Goal: Find specific page/section: Find specific page/section

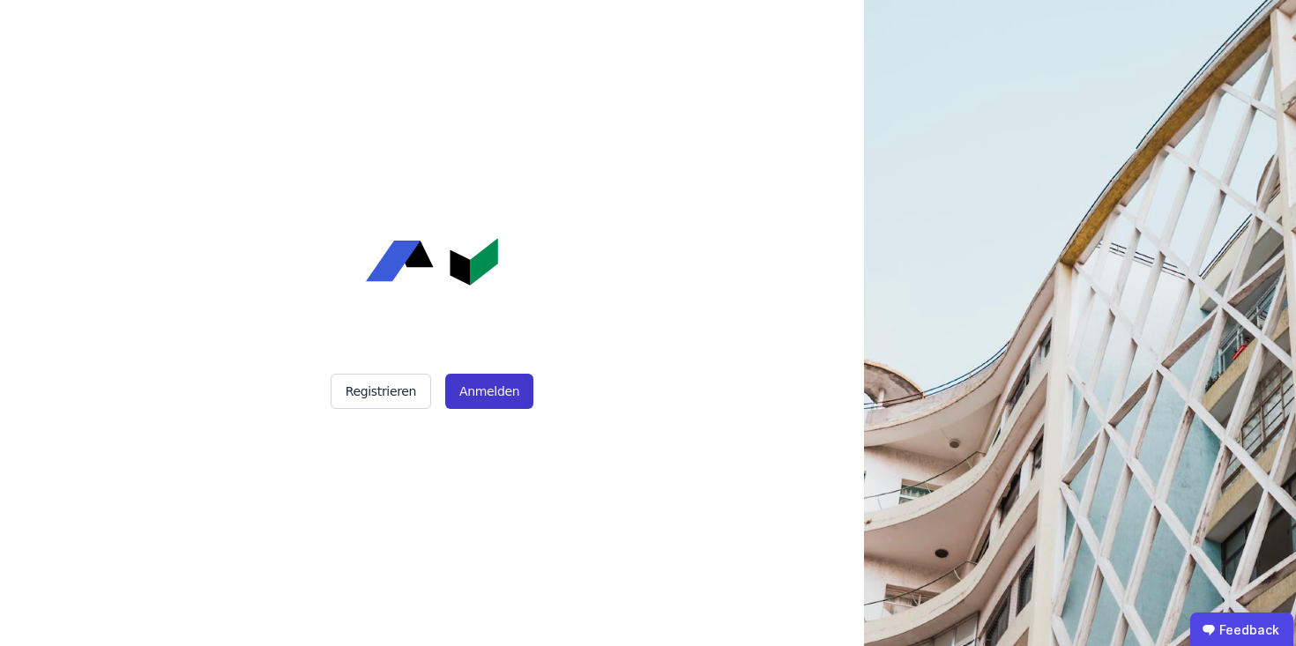
click at [483, 391] on button "Anmelden" at bounding box center [489, 391] width 88 height 35
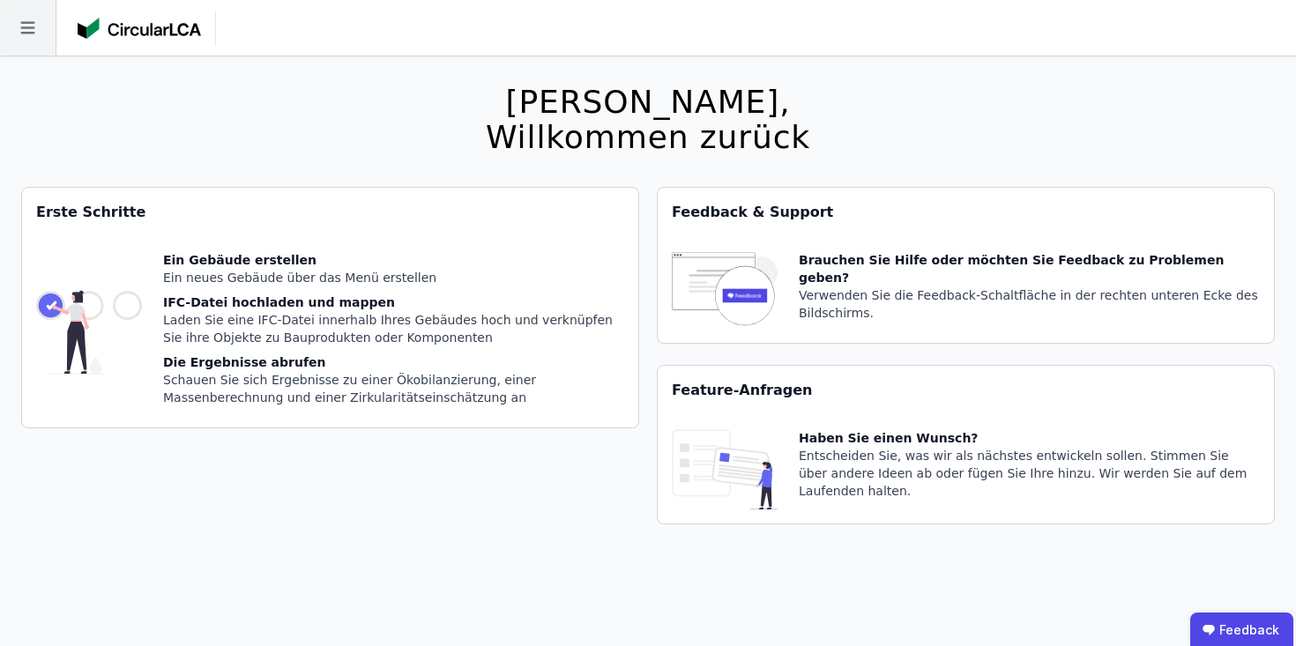
click at [31, 26] on icon at bounding box center [28, 28] width 56 height 56
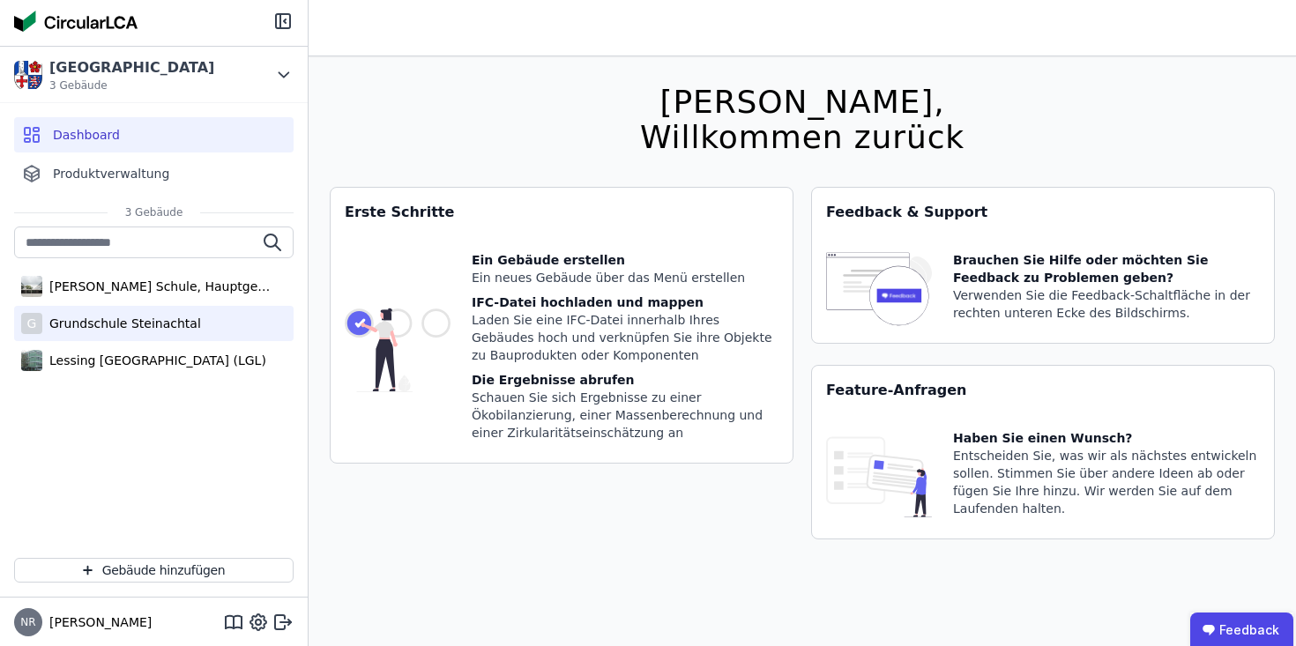
click at [162, 327] on div "Grundschule Steinachtal" at bounding box center [121, 324] width 159 height 18
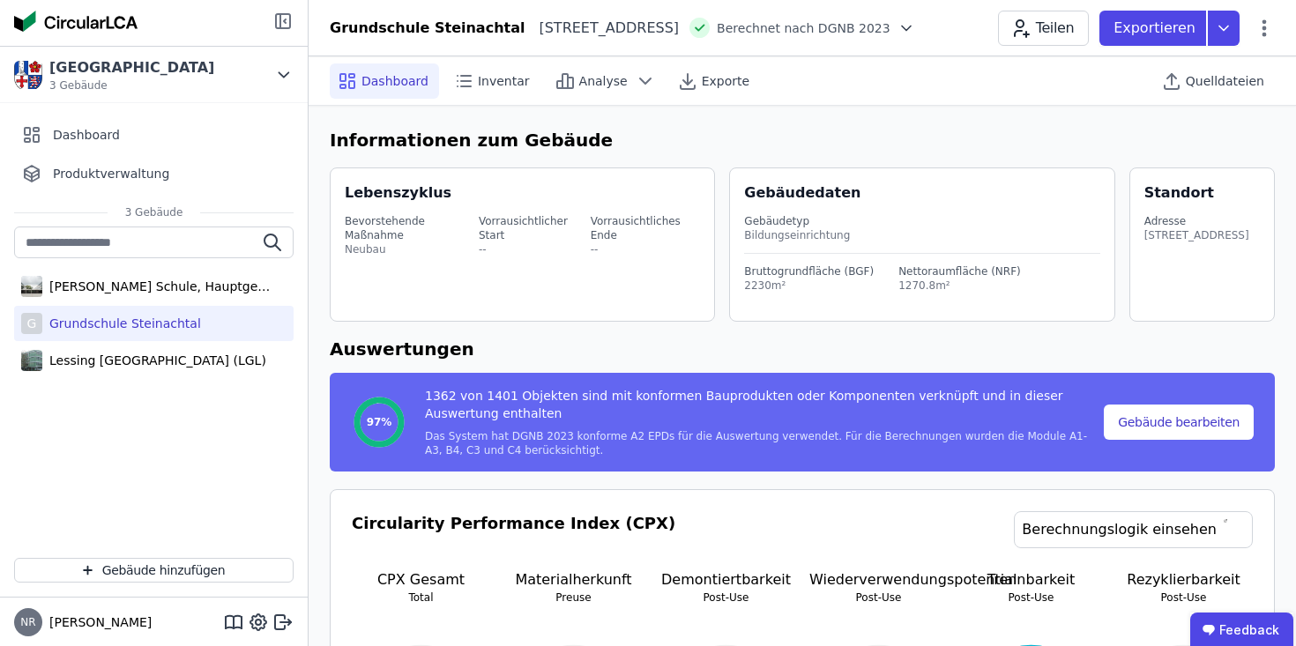
click at [283, 14] on icon at bounding box center [283, 21] width 14 height 14
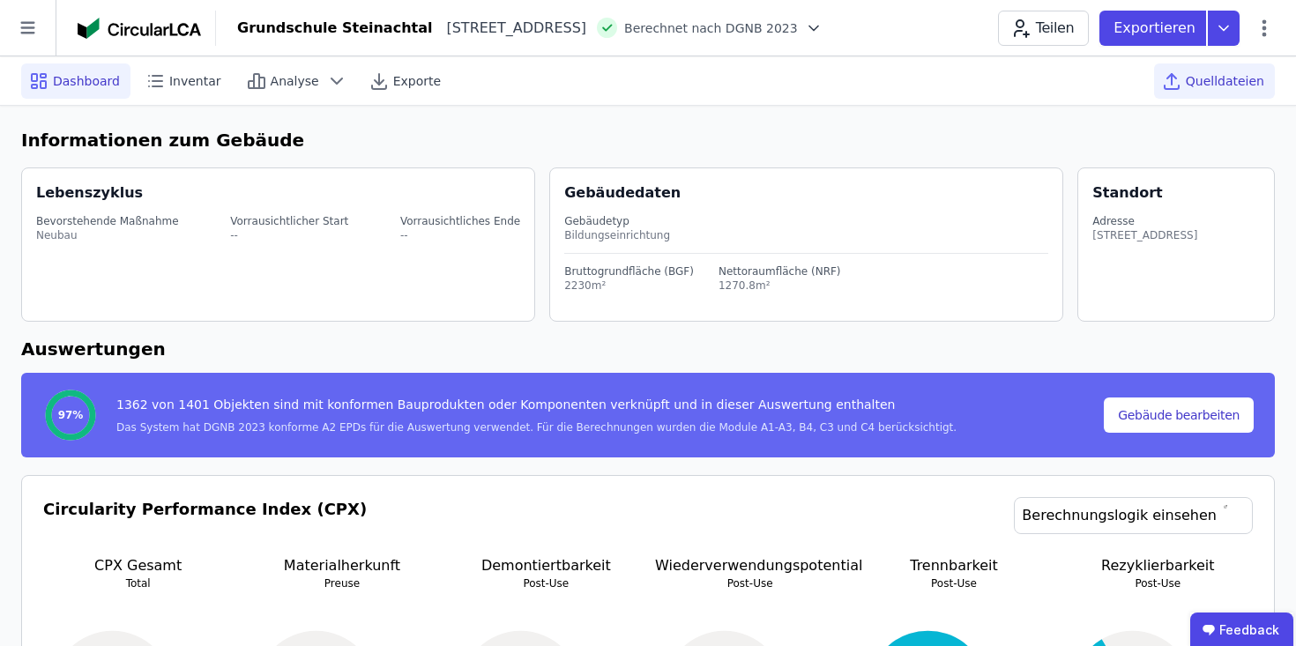
click at [1198, 86] on span "Quelldateien" at bounding box center [1225, 81] width 78 height 18
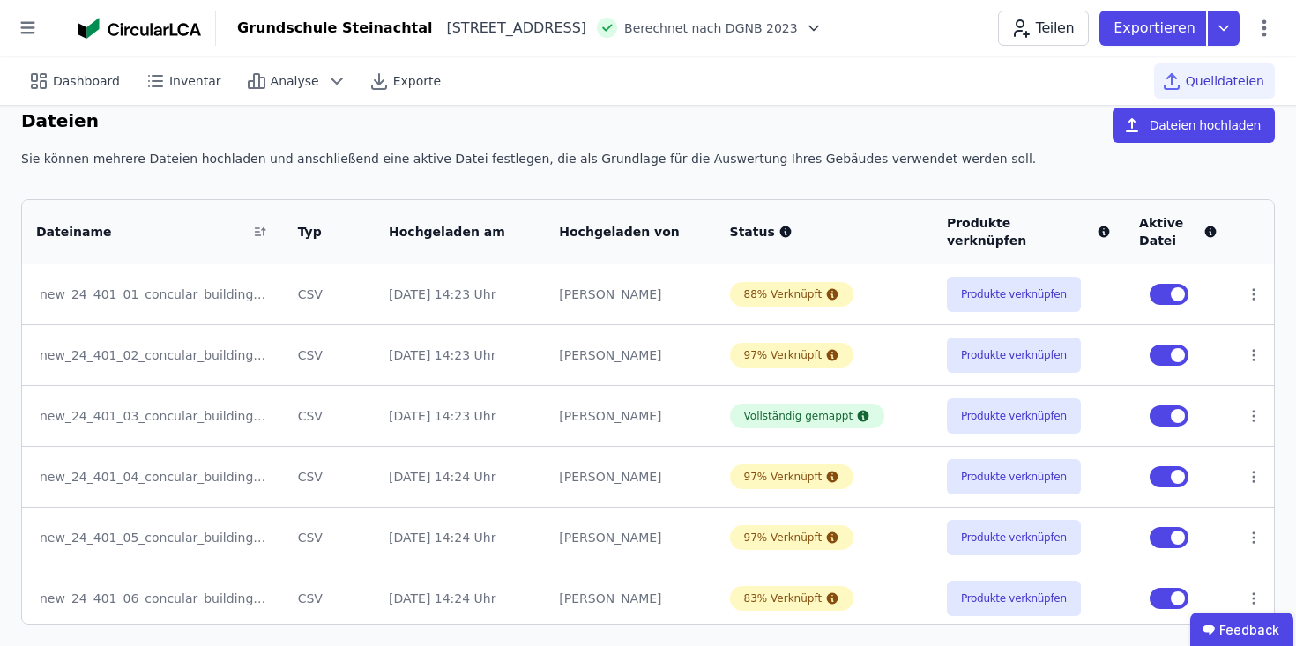
click at [962, 126] on div "Dateien Dateien hochladen" at bounding box center [648, 129] width 1254 height 42
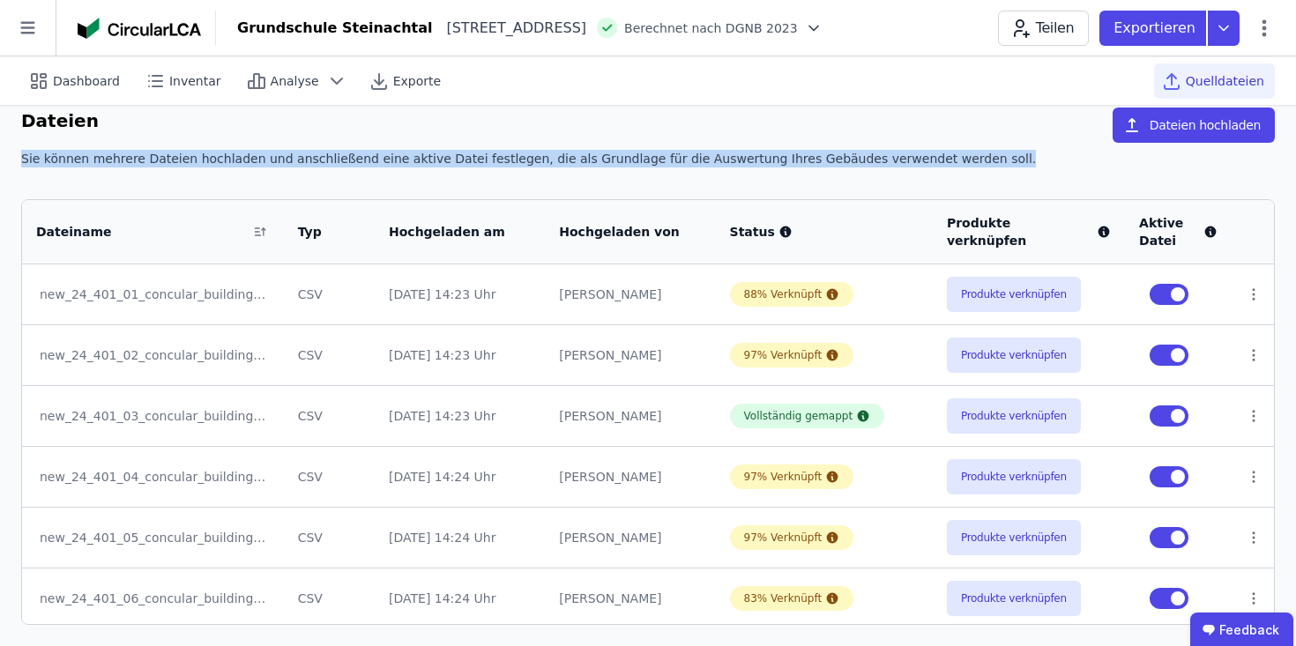
drag, startPoint x: 953, startPoint y: 158, endPoint x: 694, endPoint y: 148, distance: 259.4
click at [694, 148] on div "Dateien Dateien hochladen Sie können mehrere Dateien hochladen und anschließend…" at bounding box center [648, 366] width 1296 height 560
click at [694, 148] on div "Dateien Dateien hochladen" at bounding box center [648, 129] width 1254 height 42
drag, startPoint x: 19, startPoint y: 159, endPoint x: 971, endPoint y: 174, distance: 951.5
click at [971, 174] on div "Dateien Dateien hochladen Sie können mehrere Dateien hochladen und anschließend…" at bounding box center [648, 366] width 1296 height 560
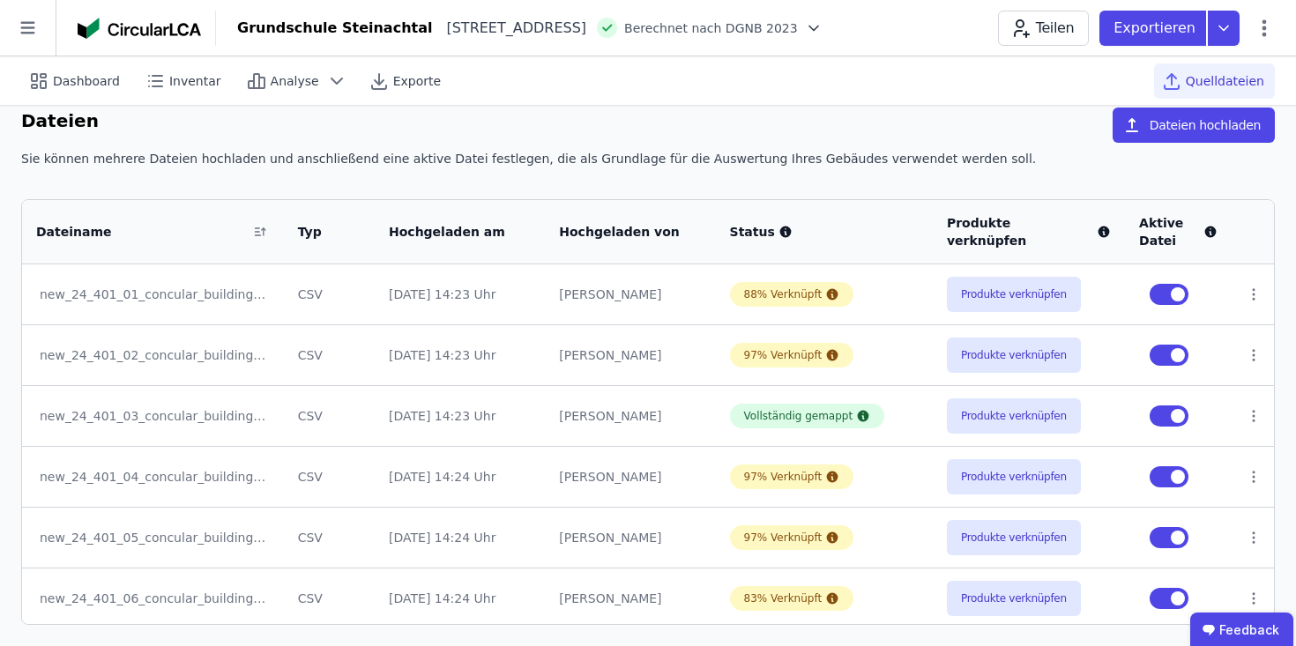
click at [966, 145] on div "Dateien Dateien hochladen" at bounding box center [648, 129] width 1254 height 42
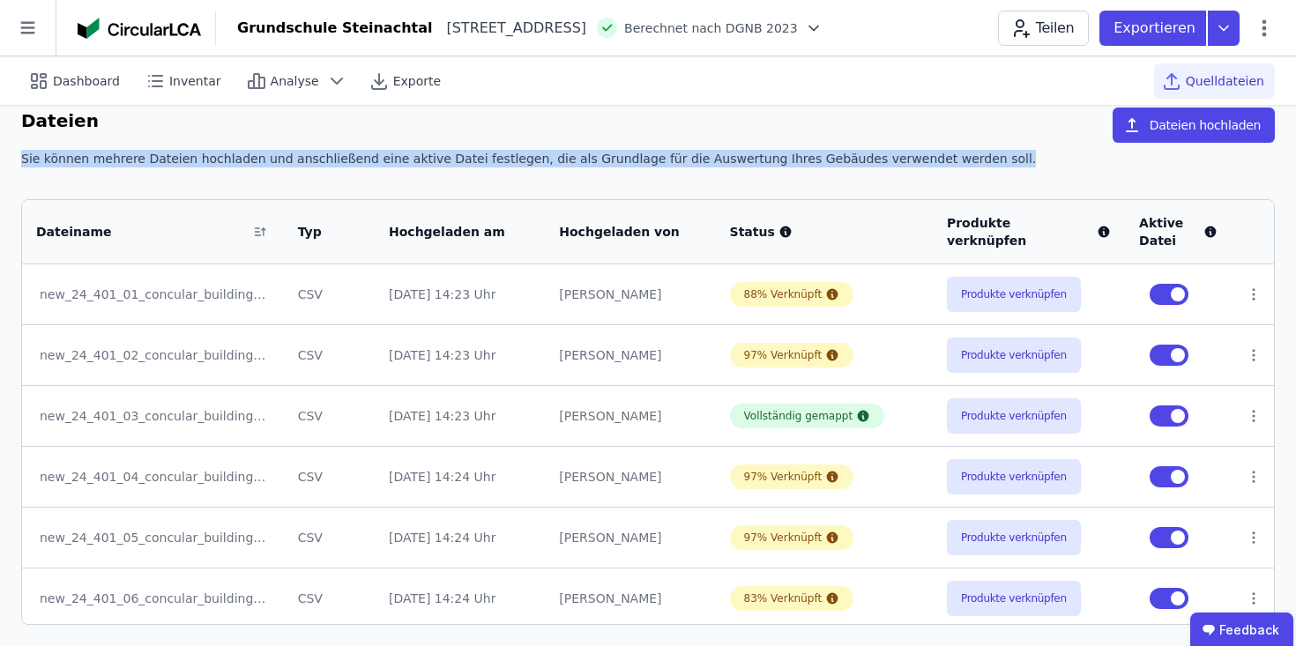
drag, startPoint x: 964, startPoint y: 161, endPoint x: 0, endPoint y: 174, distance: 963.8
click at [0, 174] on div "Dateien Dateien hochladen Sie können mehrere Dateien hochladen und anschließend…" at bounding box center [648, 366] width 1296 height 560
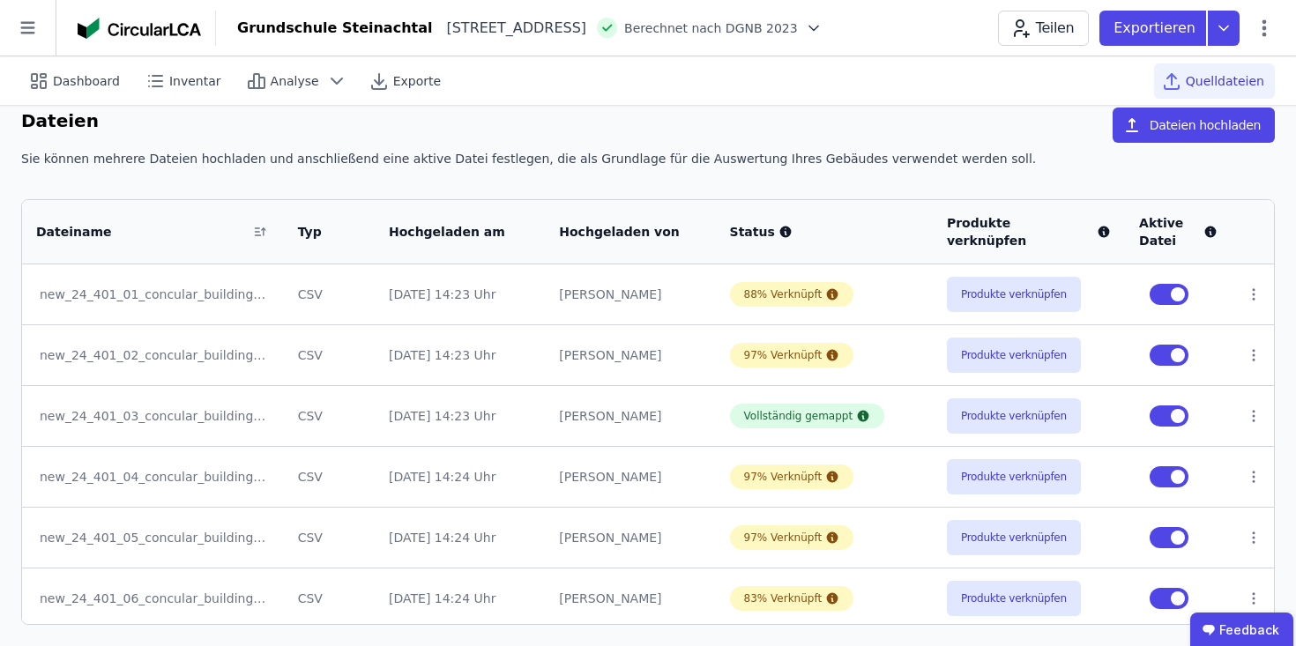
click at [13, 160] on div "Dateien Dateien hochladen Sie können mehrere Dateien hochladen und anschließend…" at bounding box center [648, 366] width 1296 height 560
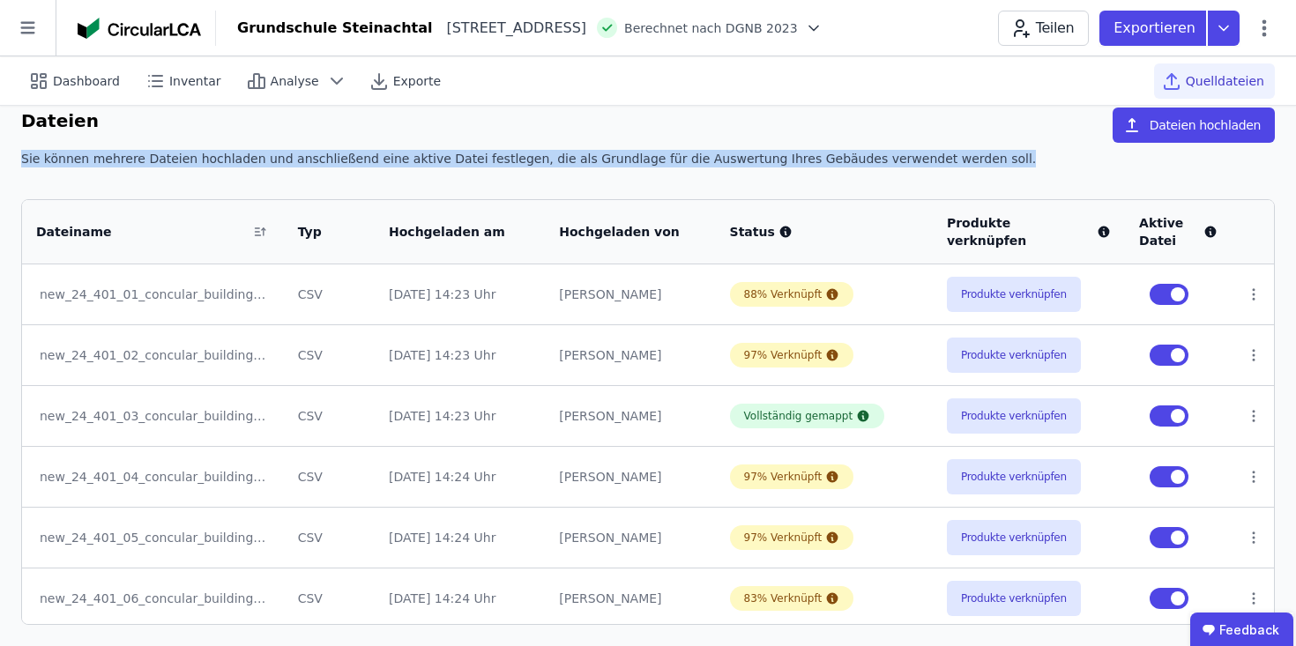
drag, startPoint x: 13, startPoint y: 160, endPoint x: 940, endPoint y: 158, distance: 926.7
click at [940, 158] on div "Dateien Dateien hochladen Sie können mehrere Dateien hochladen und anschließend…" at bounding box center [648, 366] width 1296 height 560
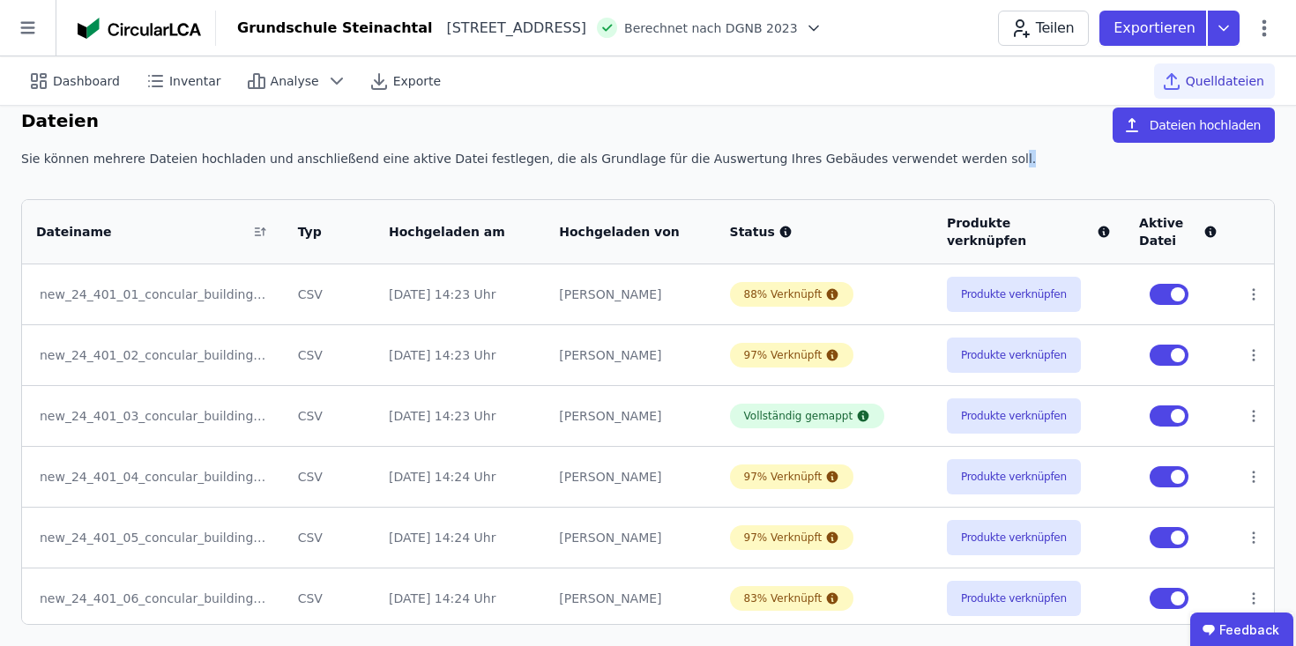
click at [941, 158] on div "Sie können mehrere Dateien hochladen und anschließend eine aktive Datei festleg…" at bounding box center [648, 166] width 1254 height 32
click at [967, 160] on div "Sie können mehrere Dateien hochladen und anschließend eine aktive Datei festleg…" at bounding box center [648, 166] width 1254 height 32
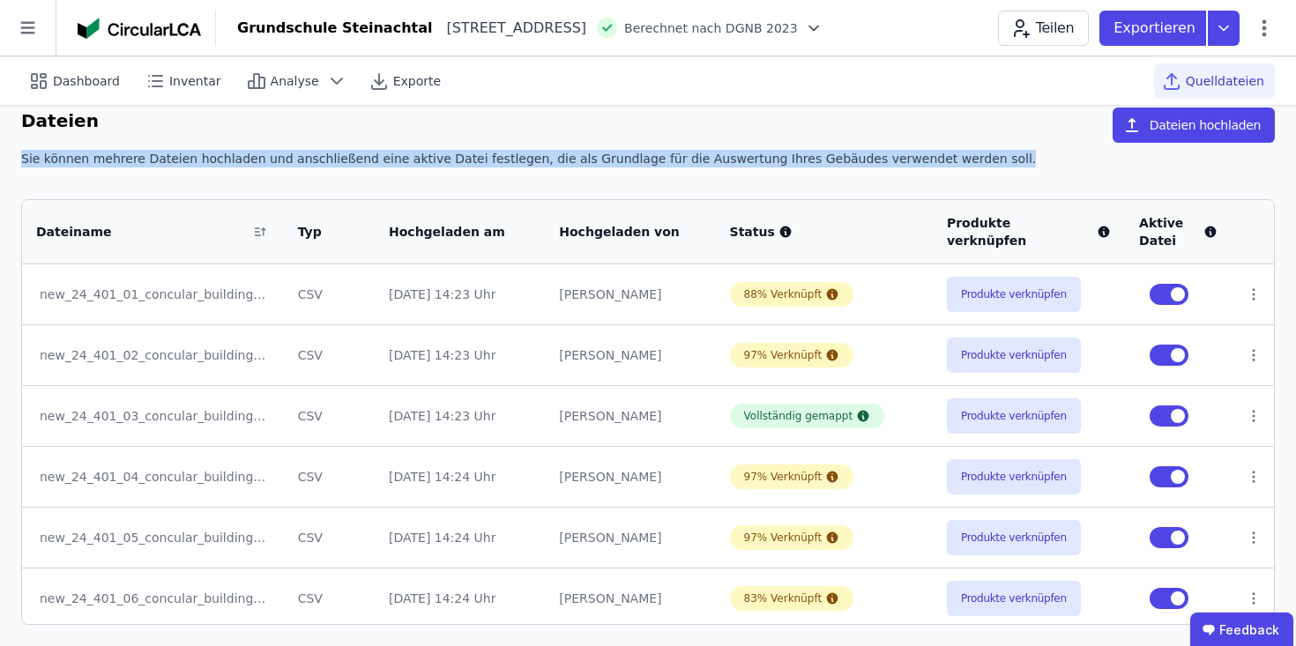
drag, startPoint x: 31, startPoint y: 161, endPoint x: 947, endPoint y: 159, distance: 916.1
click at [947, 159] on div "Sie können mehrere Dateien hochladen und anschließend eine aktive Datei festleg…" at bounding box center [648, 166] width 1254 height 32
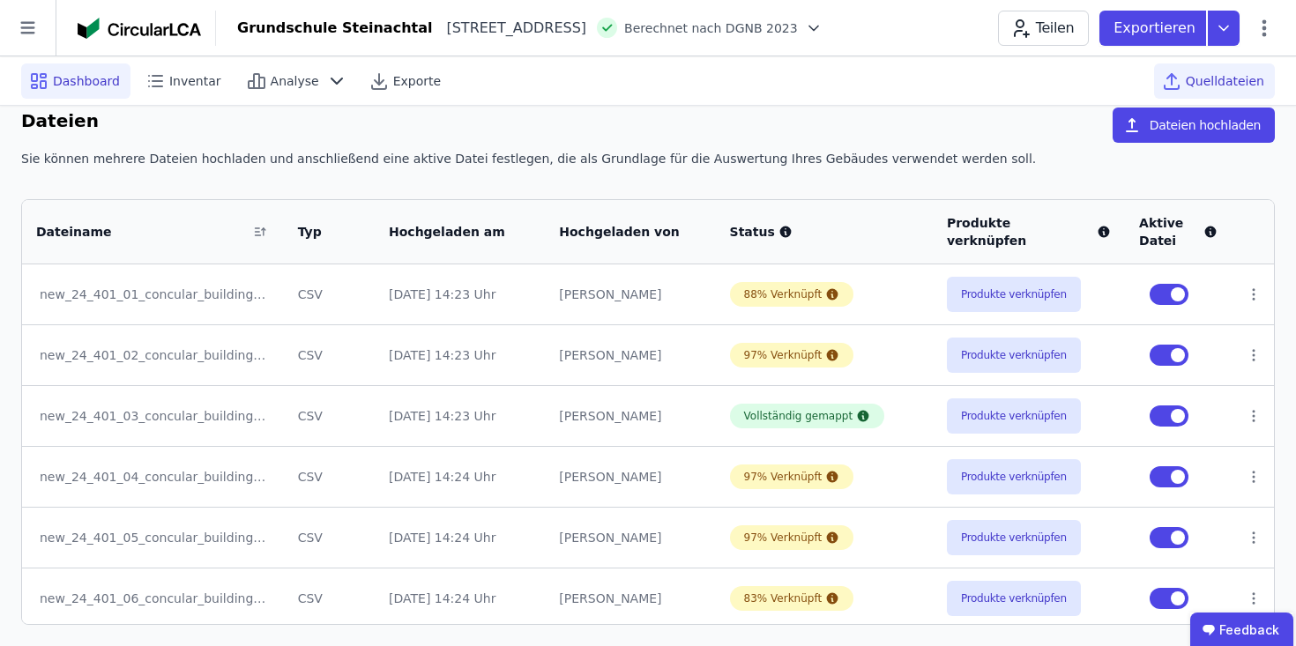
click at [43, 77] on icon at bounding box center [43, 76] width 5 height 4
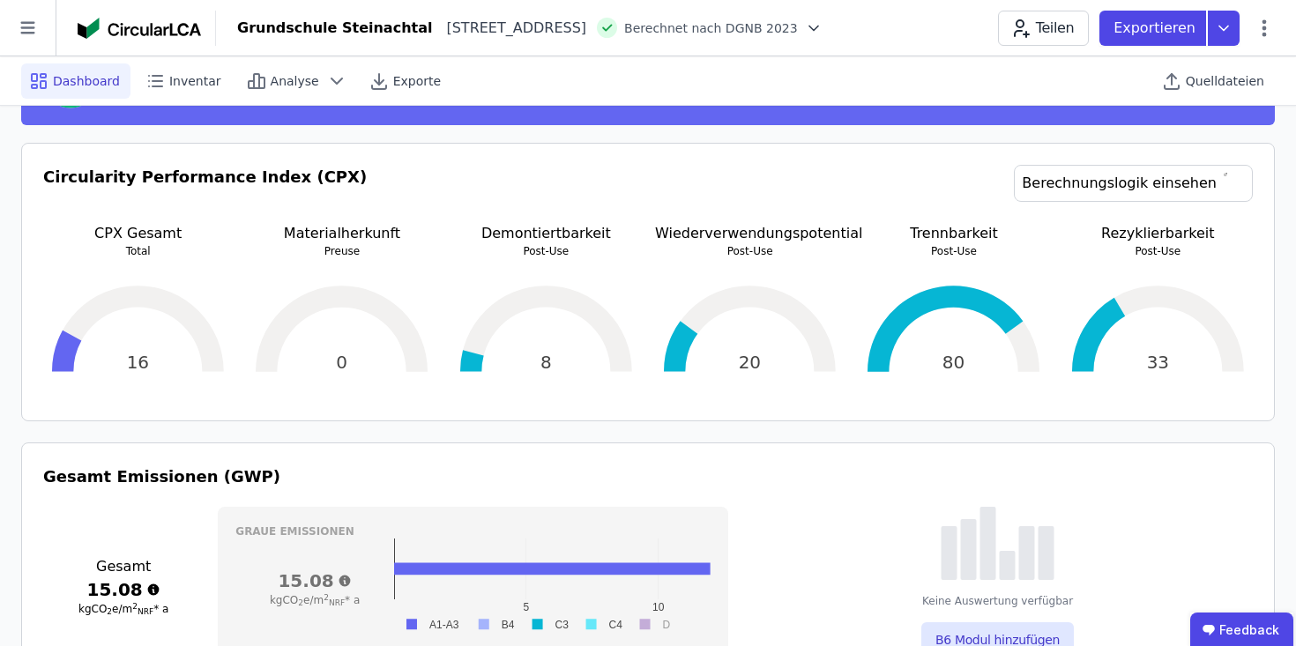
scroll to position [503, 0]
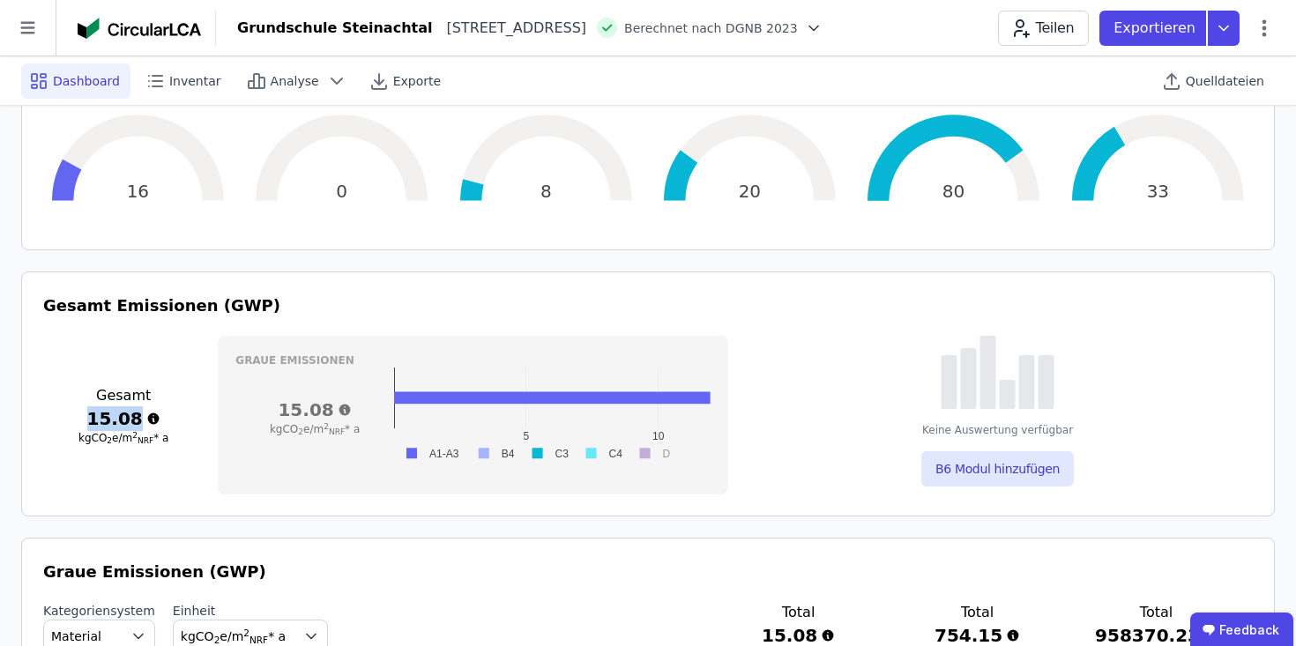
drag, startPoint x: 91, startPoint y: 419, endPoint x: 138, endPoint y: 418, distance: 46.7
click at [138, 418] on h3 "15.08" at bounding box center [123, 418] width 160 height 25
drag, startPoint x: 86, startPoint y: 414, endPoint x: 173, endPoint y: 440, distance: 90.1
click at [175, 440] on div "Gesamt 15.08 kgCO 2 e/m 2 NRF * a" at bounding box center [123, 415] width 160 height 159
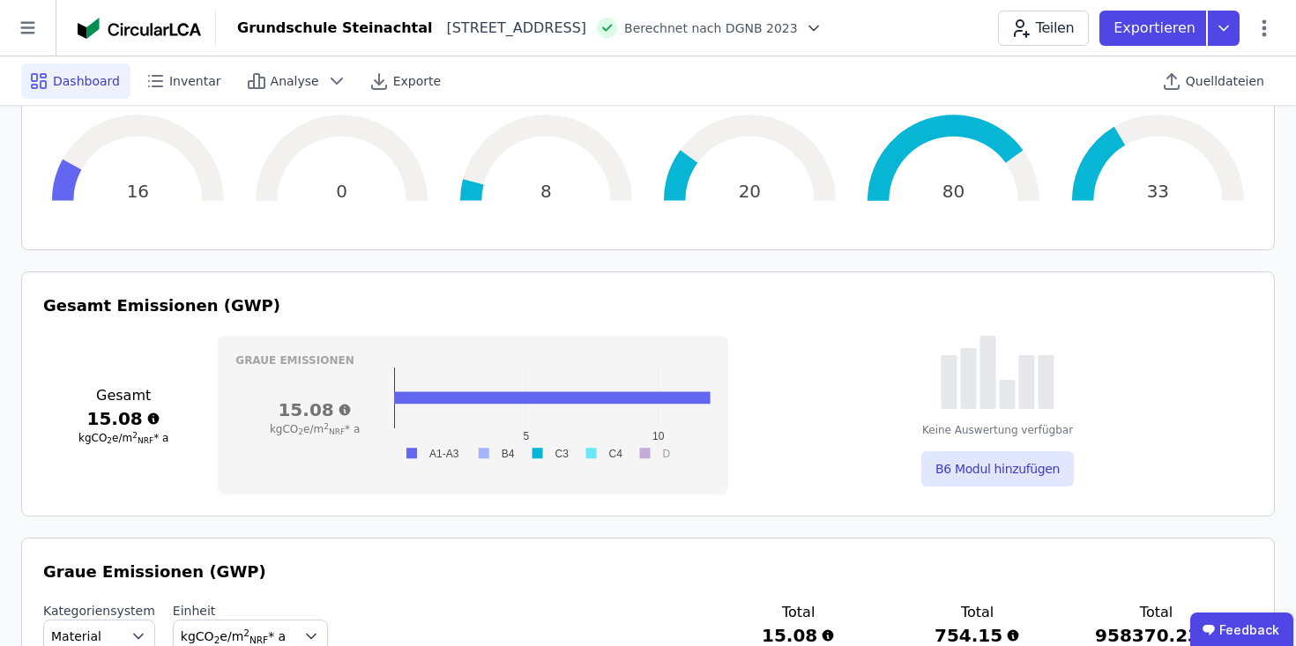
click at [173, 440] on h3 "kgCO 2 e/m 2 NRF * a" at bounding box center [123, 438] width 160 height 14
drag, startPoint x: 173, startPoint y: 440, endPoint x: 86, endPoint y: 407, distance: 93.2
click at [86, 407] on div "Gesamt 15.08 kgCO 2 e/m 2 NRF * a" at bounding box center [123, 415] width 160 height 159
click at [86, 407] on h3 "15.08" at bounding box center [123, 418] width 160 height 25
drag, startPoint x: 93, startPoint y: 416, endPoint x: 169, endPoint y: 438, distance: 79.8
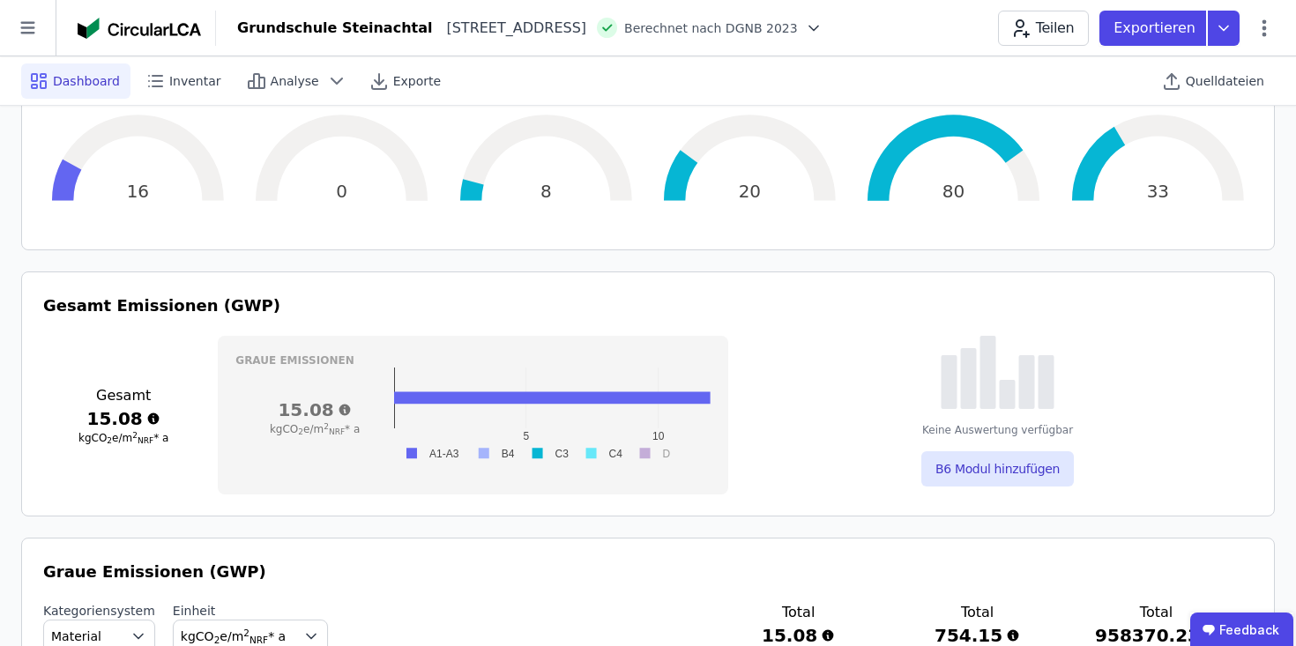
click at [171, 438] on div "Gesamt 15.08 kgCO 2 e/m 2 NRF * a" at bounding box center [123, 415] width 160 height 159
click at [169, 438] on h3 "kgCO 2 e/m 2 NRF * a" at bounding box center [123, 438] width 160 height 14
drag, startPoint x: 169, startPoint y: 438, endPoint x: 98, endPoint y: 424, distance: 72.8
click at [98, 424] on div "Gesamt 15.08 kgCO 2 e/m 2 NRF * a" at bounding box center [123, 415] width 160 height 159
click at [98, 424] on h3 "15.08" at bounding box center [123, 418] width 160 height 25
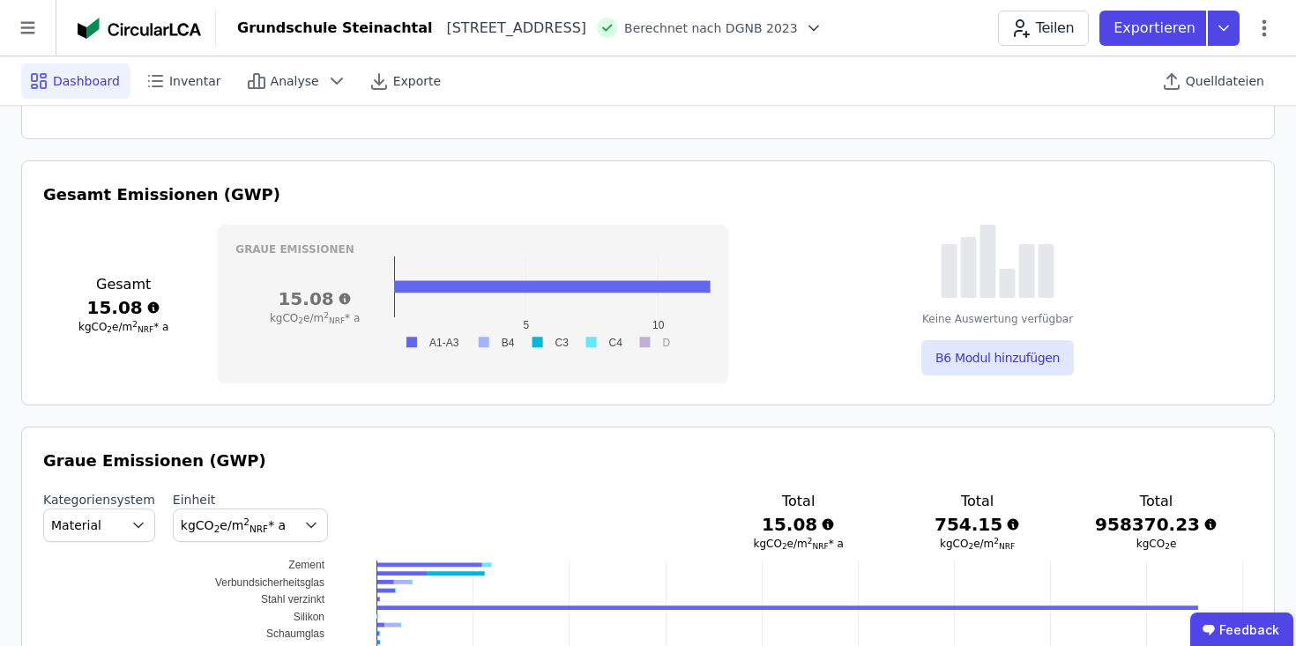
scroll to position [629, 0]
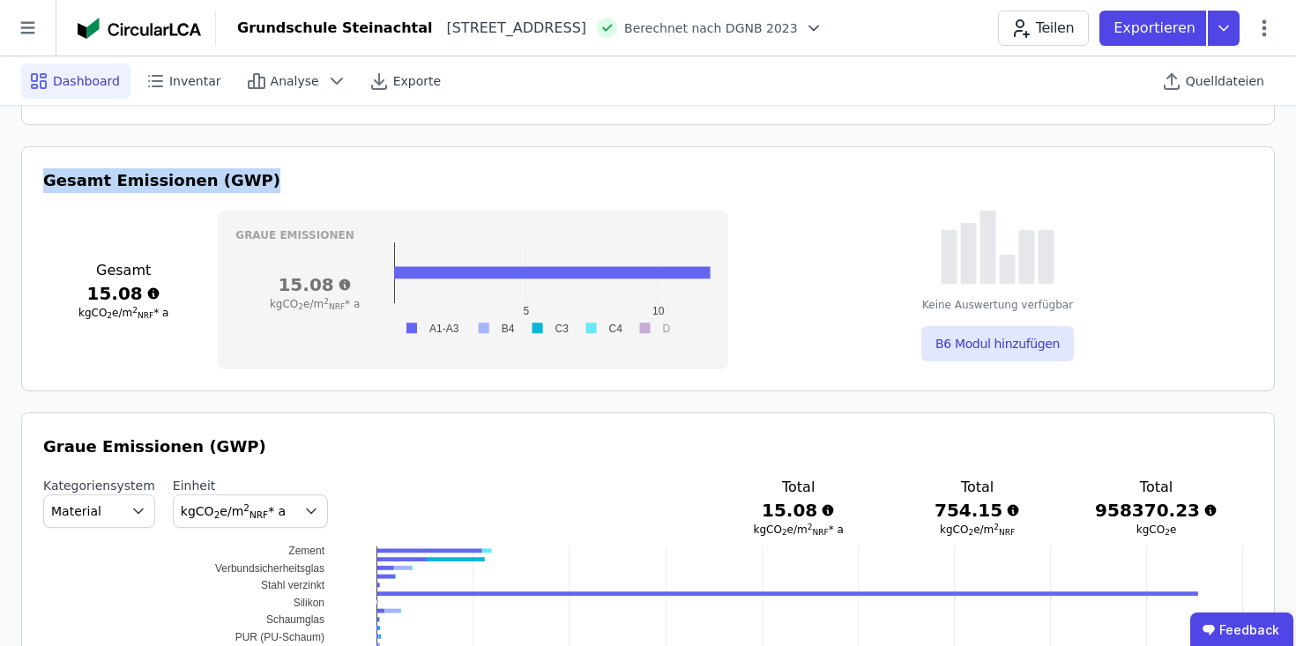
drag, startPoint x: 265, startPoint y: 182, endPoint x: 18, endPoint y: 182, distance: 246.9
drag, startPoint x: 18, startPoint y: 182, endPoint x: 294, endPoint y: 180, distance: 276.0
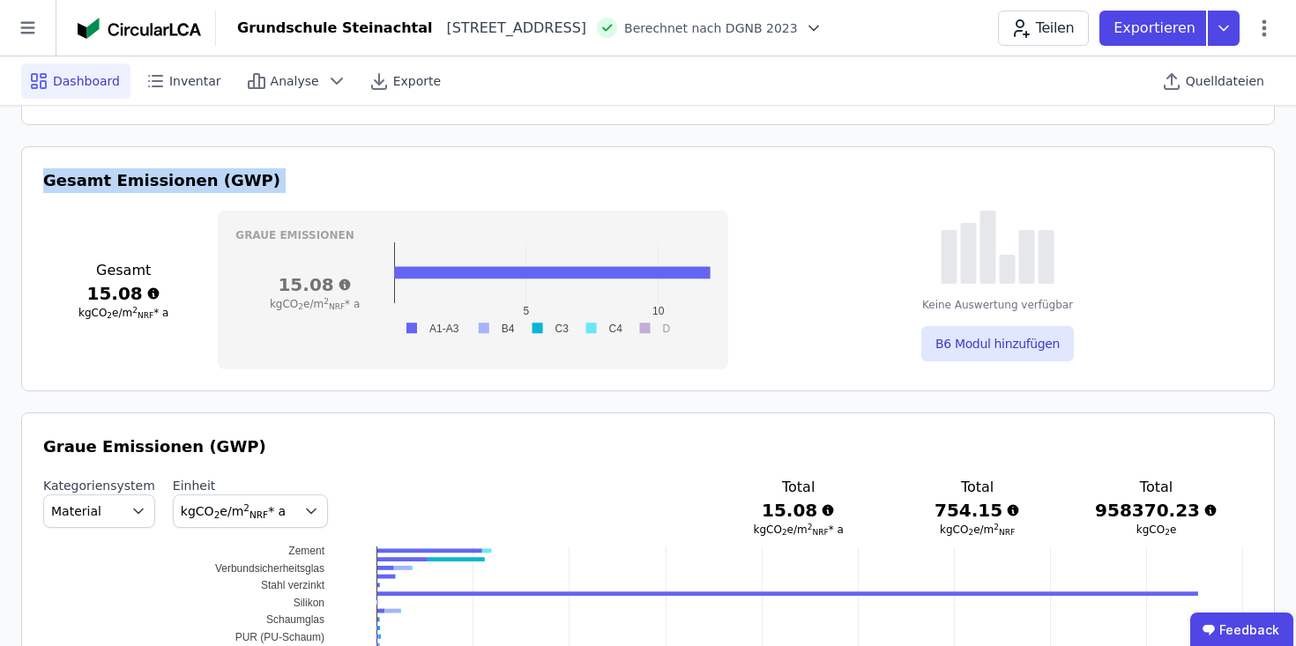
click at [294, 180] on h3 "Gesamt Emissionen (GWP)" at bounding box center [648, 180] width 1210 height 25
drag, startPoint x: 294, startPoint y: 180, endPoint x: 20, endPoint y: 180, distance: 273.3
click at [21, 180] on div "Gesamt Emissionen (GWP) Gesamt 15.08 kgCO 2 e/m 2 NRF * a Graue Emissionen 15.0…" at bounding box center [648, 268] width 1254 height 245
drag, startPoint x: 5, startPoint y: 172, endPoint x: 328, endPoint y: 171, distance: 322.7
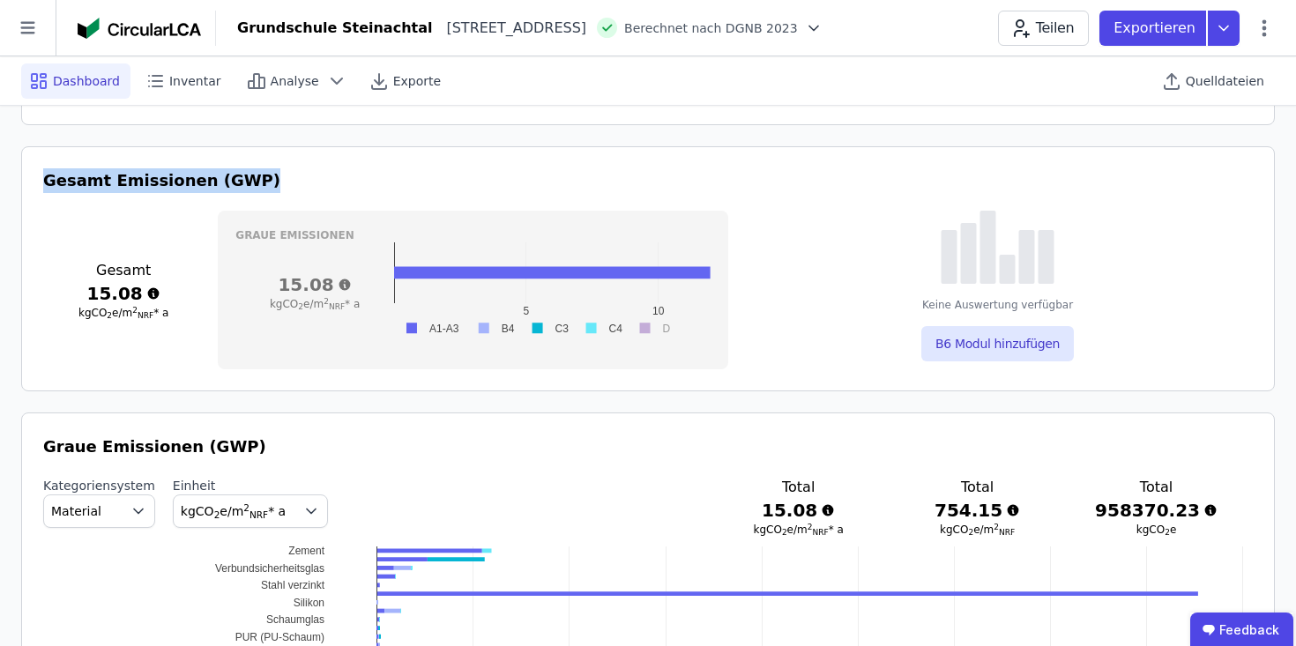
click at [328, 171] on h3 "Gesamt Emissionen (GWP)" at bounding box center [648, 180] width 1210 height 25
drag, startPoint x: 324, startPoint y: 186, endPoint x: 38, endPoint y: 170, distance: 286.1
click at [38, 170] on div "Gesamt Emissionen (GWP) Gesamt 15.08 kgCO 2 e/m 2 NRF * a Graue Emissionen 15.0…" at bounding box center [648, 268] width 1254 height 245
